Goal: Information Seeking & Learning: Learn about a topic

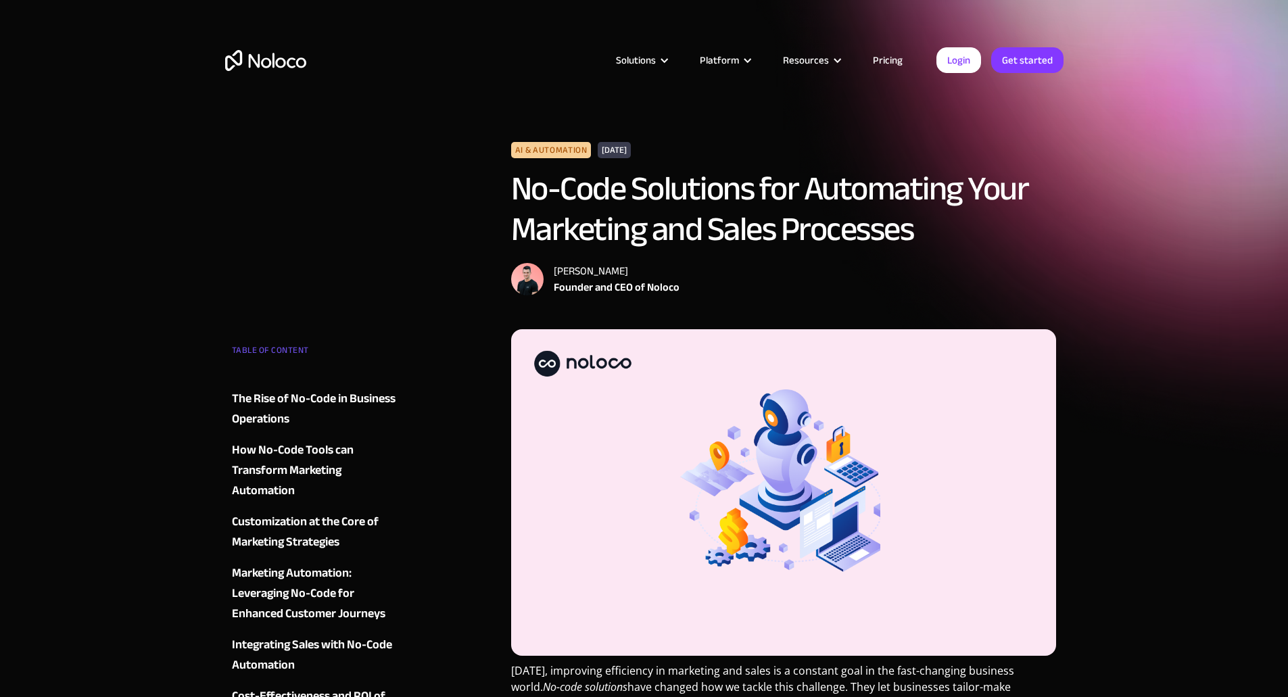
click at [285, 53] on img "home" at bounding box center [265, 60] width 81 height 21
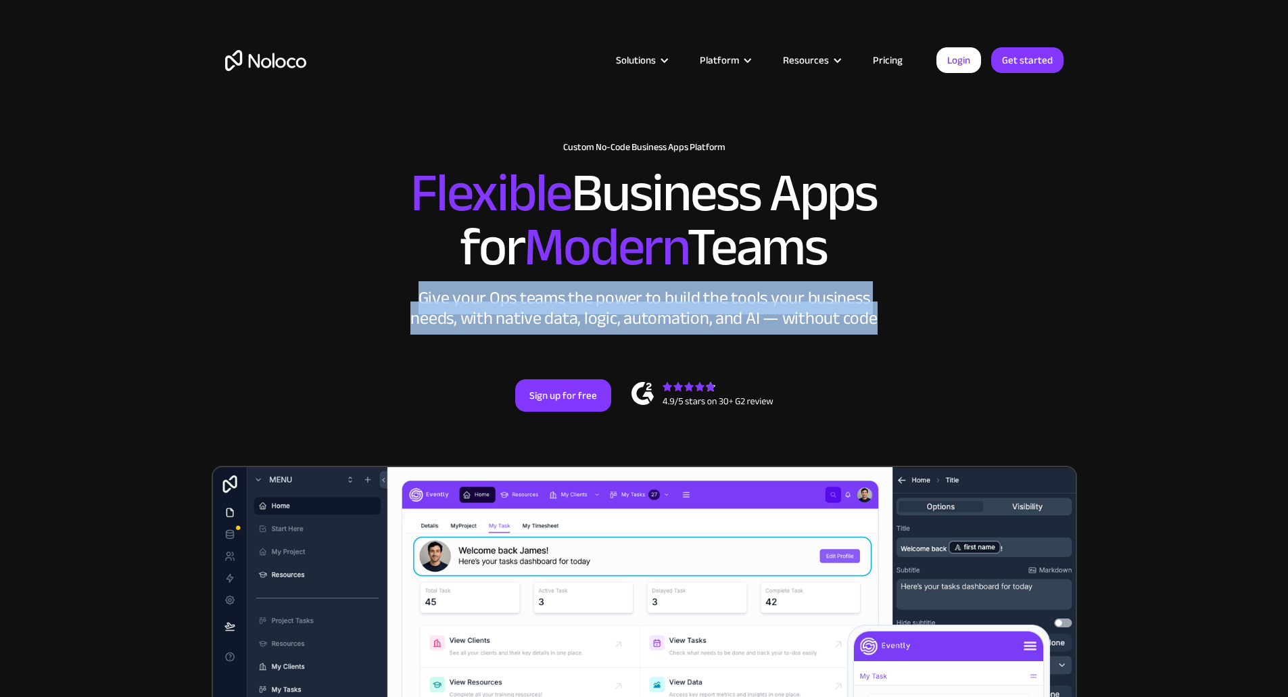
drag, startPoint x: 410, startPoint y: 324, endPoint x: 880, endPoint y: 354, distance: 470.8
click at [880, 329] on div "Give your Ops teams the power to build the tools your business needs, with nati…" at bounding box center [644, 308] width 473 height 41
drag, startPoint x: 850, startPoint y: 290, endPoint x: 370, endPoint y: 222, distance: 485.4
click at [370, 222] on h2 "Flexible Business Apps for Modern Teams" at bounding box center [644, 220] width 838 height 108
copy h2 "Flexible Business Apps for Modern Teams"
